Goal: Check status: Check status

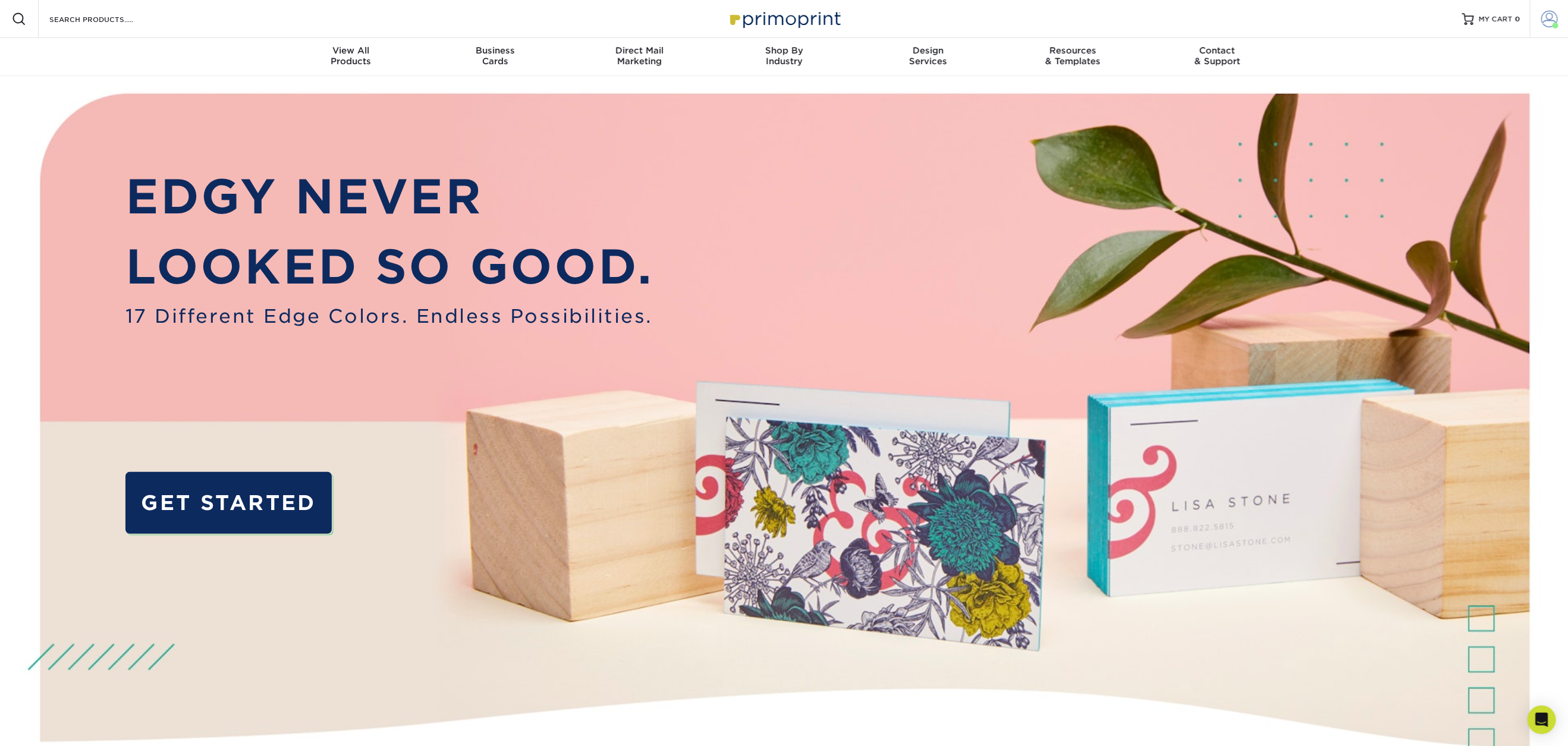
click at [1542, 24] on span at bounding box center [1550, 19] width 17 height 17
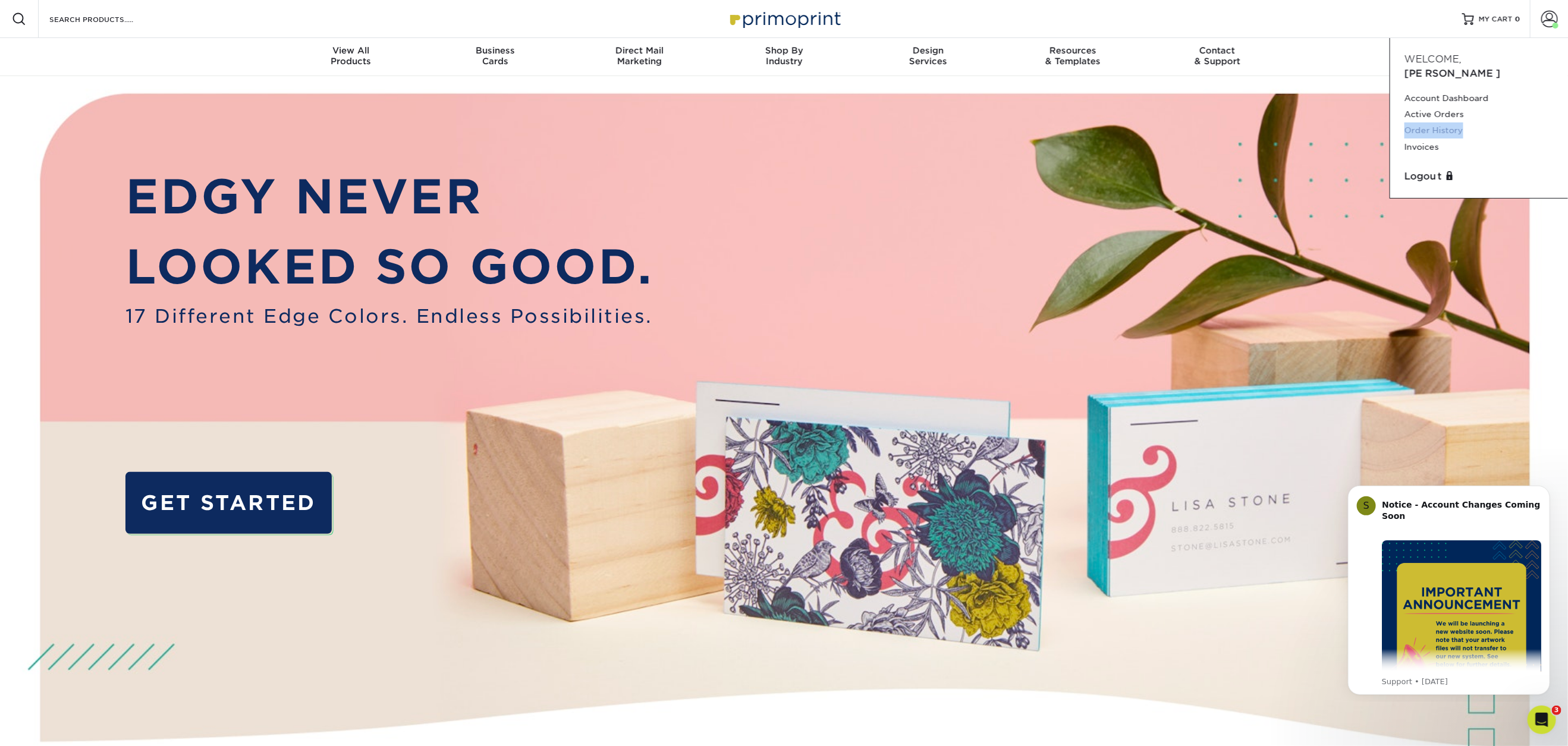
click at [1444, 123] on link "Order History" at bounding box center [1479, 131] width 149 height 16
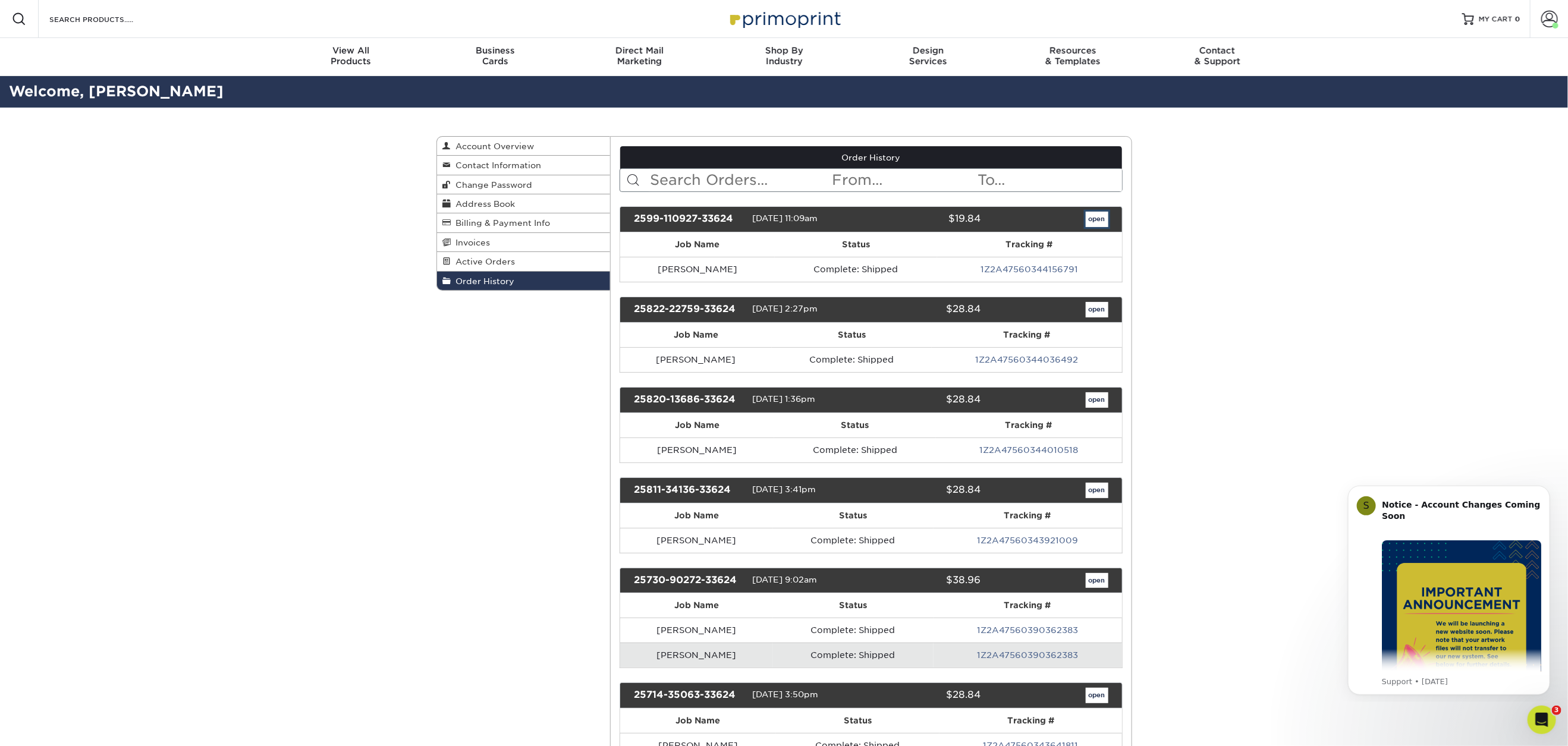
click at [1104, 218] on link "open" at bounding box center [1097, 219] width 22 height 16
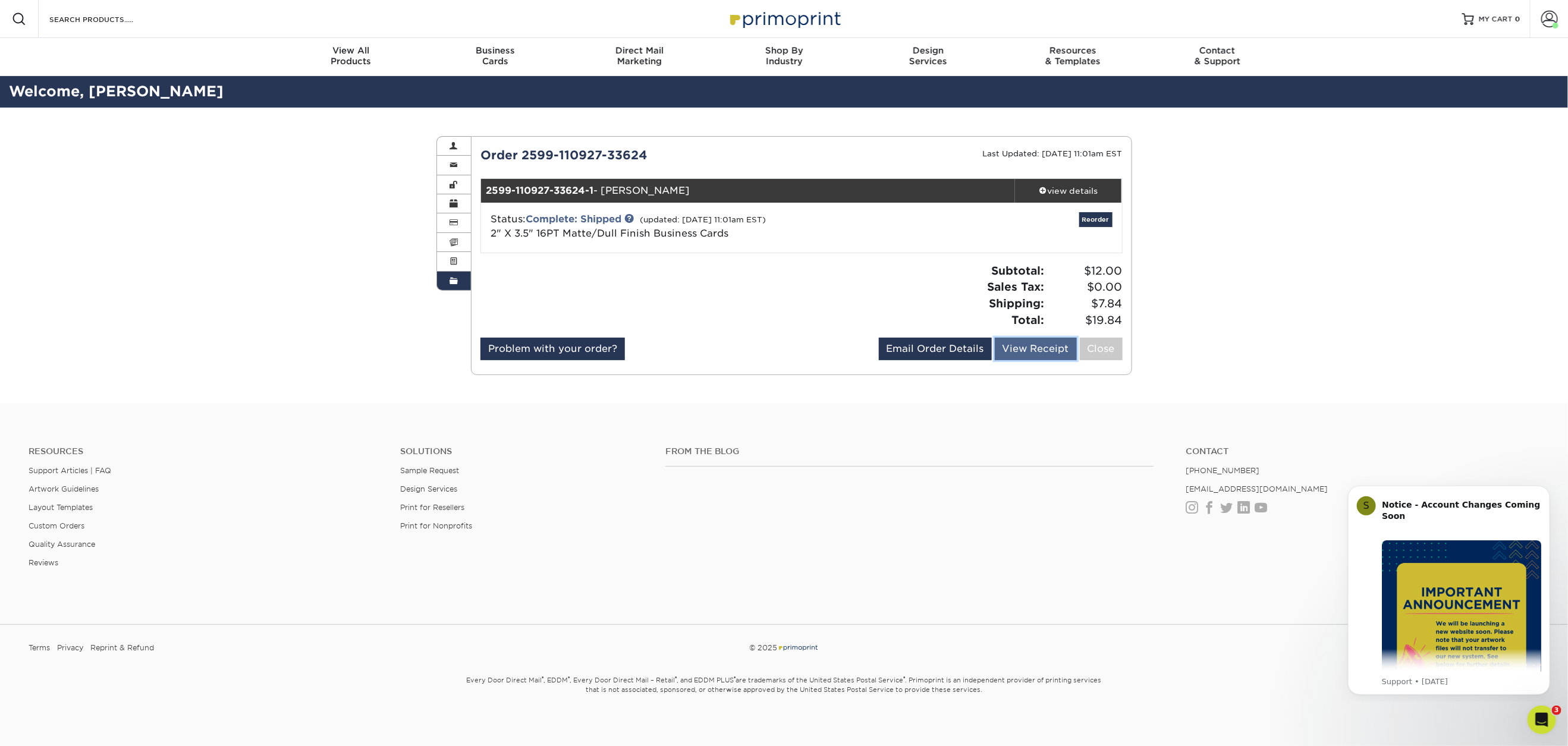
click at [1026, 347] on link "View Receipt" at bounding box center [1035, 349] width 82 height 22
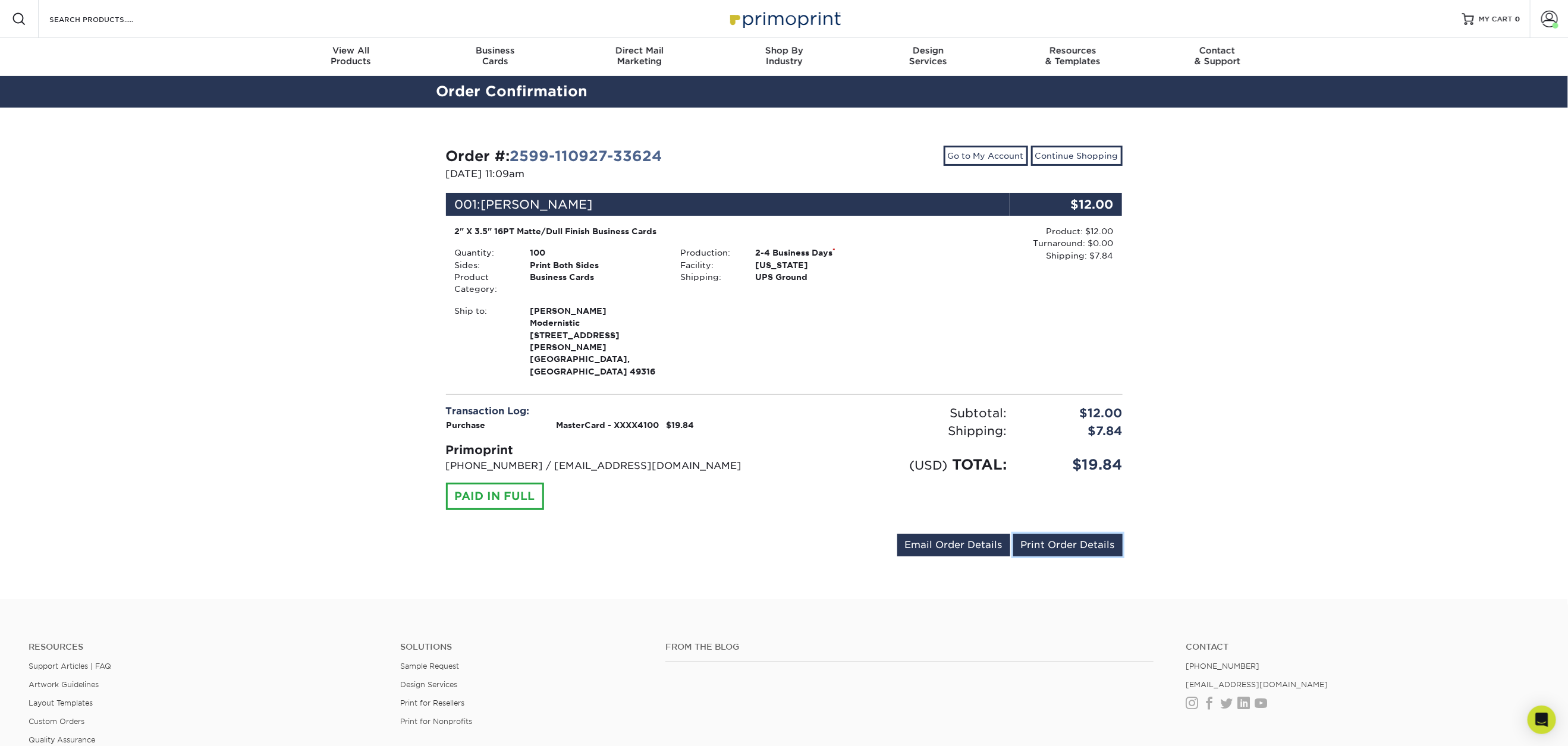
drag, startPoint x: 1072, startPoint y: 517, endPoint x: 1272, endPoint y: 639, distance: 234.3
click at [1072, 534] on link "Print Order Details" at bounding box center [1068, 545] width 110 height 22
